Goal: Navigation & Orientation: Find specific page/section

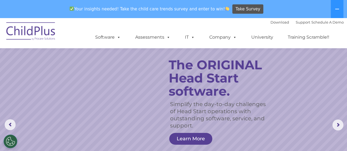
scroll to position [111, 0]
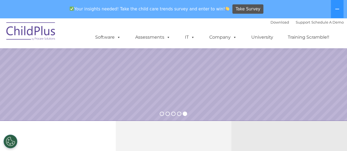
select select "MEDIUM"
click at [340, 8] on button at bounding box center [337, 9] width 13 height 18
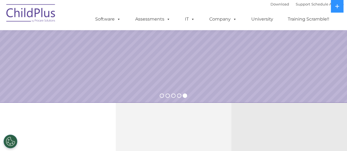
drag, startPoint x: 340, startPoint y: 8, endPoint x: 204, endPoint y: -31, distance: 141.6
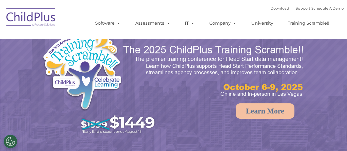
select select "MEDIUM"
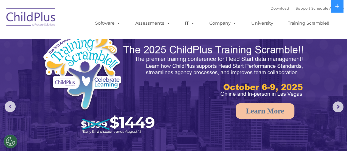
click at [39, 19] on img at bounding box center [31, 17] width 55 height 27
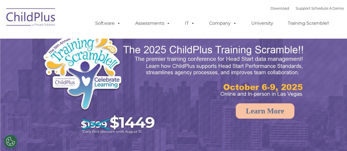
select select "MEDIUM"
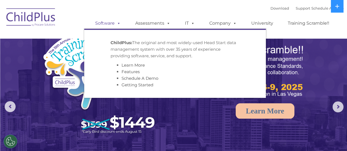
click at [121, 27] on link "Software" at bounding box center [108, 23] width 36 height 11
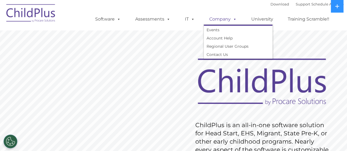
click at [215, 18] on link "Company" at bounding box center [223, 19] width 38 height 11
click at [221, 21] on link "Company" at bounding box center [223, 19] width 38 height 11
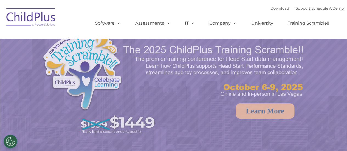
select select "MEDIUM"
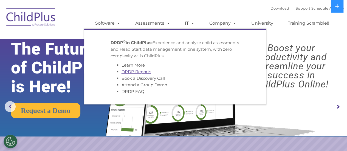
click at [140, 73] on link "DRDP Reports" at bounding box center [136, 71] width 30 height 5
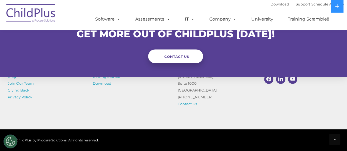
scroll to position [543, 0]
click at [252, 103] on p "1040 Crown Pointe Pkwy Suite 1000 Atlanta, GA 30338 (800) 888-6674 Contact Us" at bounding box center [216, 90] width 77 height 34
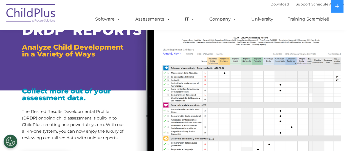
scroll to position [0, 0]
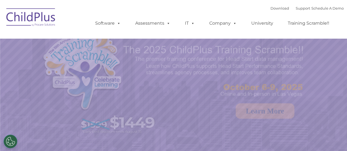
select select "MEDIUM"
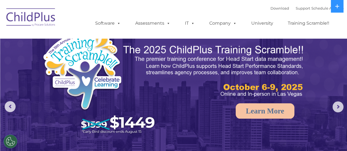
click at [41, 16] on img at bounding box center [31, 17] width 55 height 27
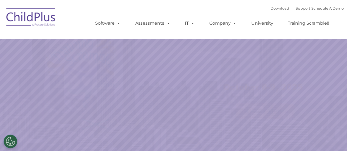
select select "MEDIUM"
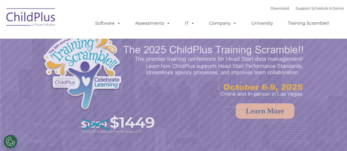
select select "MEDIUM"
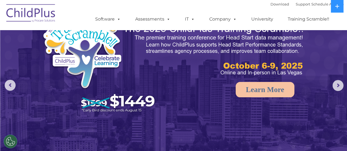
scroll to position [21, 0]
click at [336, 84] on rs-arrow at bounding box center [337, 85] width 11 height 11
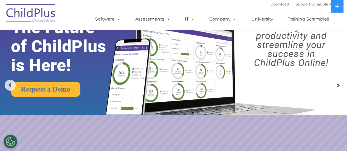
click at [336, 86] on rs-arrow at bounding box center [337, 85] width 11 height 11
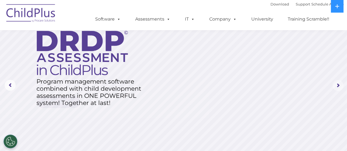
click at [336, 86] on rs-arrow at bounding box center [337, 85] width 11 height 11
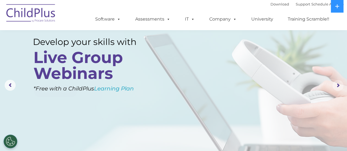
click at [336, 86] on rs-arrow at bounding box center [337, 85] width 11 height 11
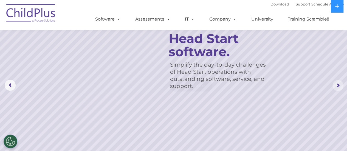
click at [335, 86] on rs-arrow at bounding box center [337, 85] width 11 height 11
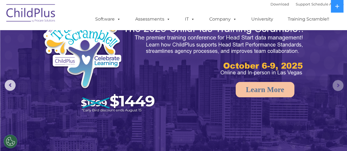
scroll to position [0, 0]
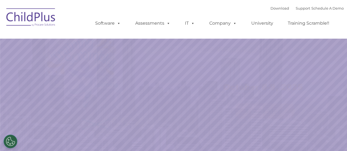
select select "MEDIUM"
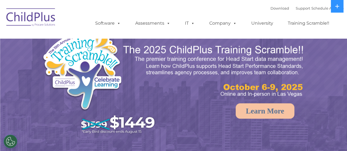
select select "MEDIUM"
